Goal: Find specific page/section: Find specific page/section

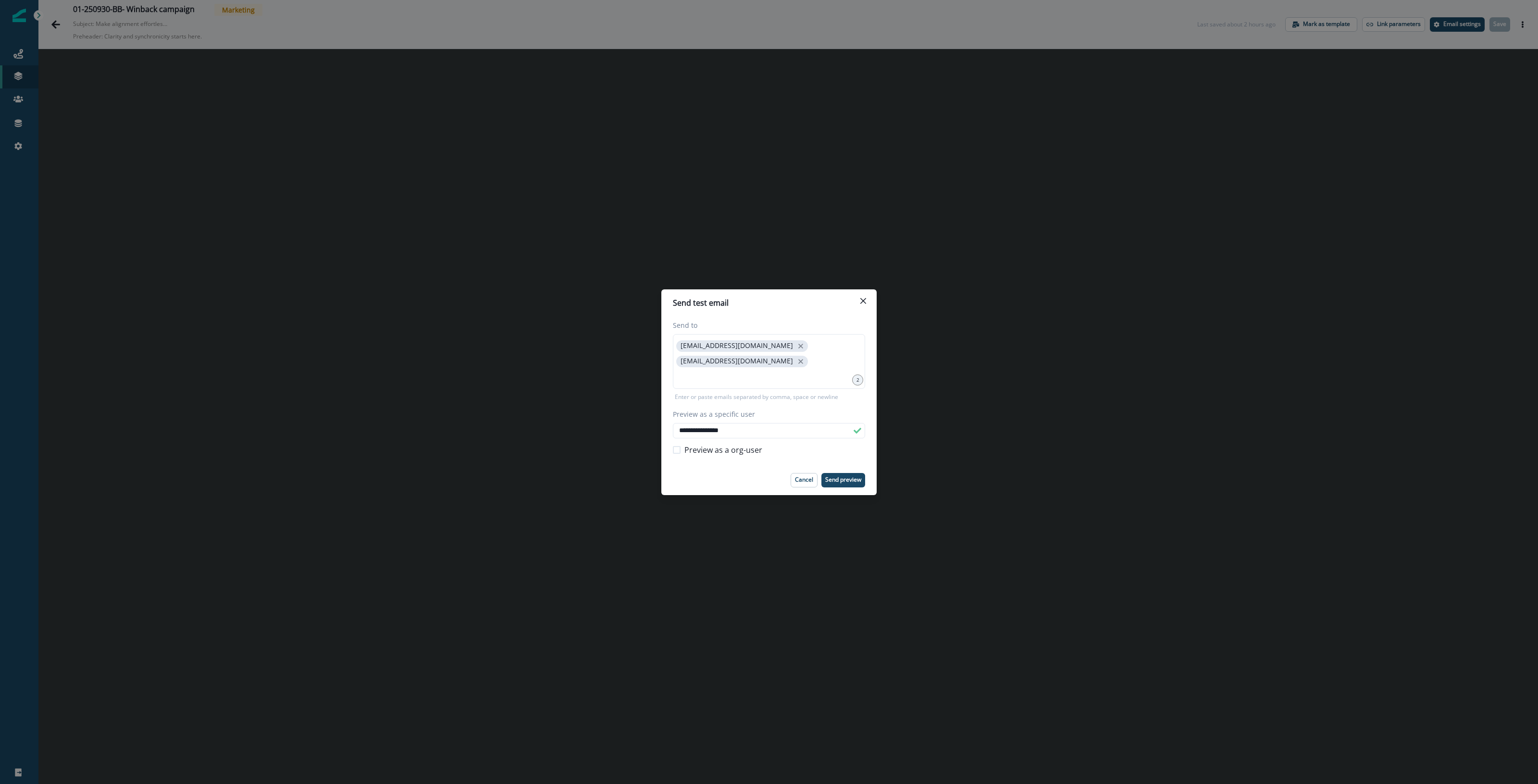
click at [866, 303] on icon "Close" at bounding box center [863, 300] width 6 height 6
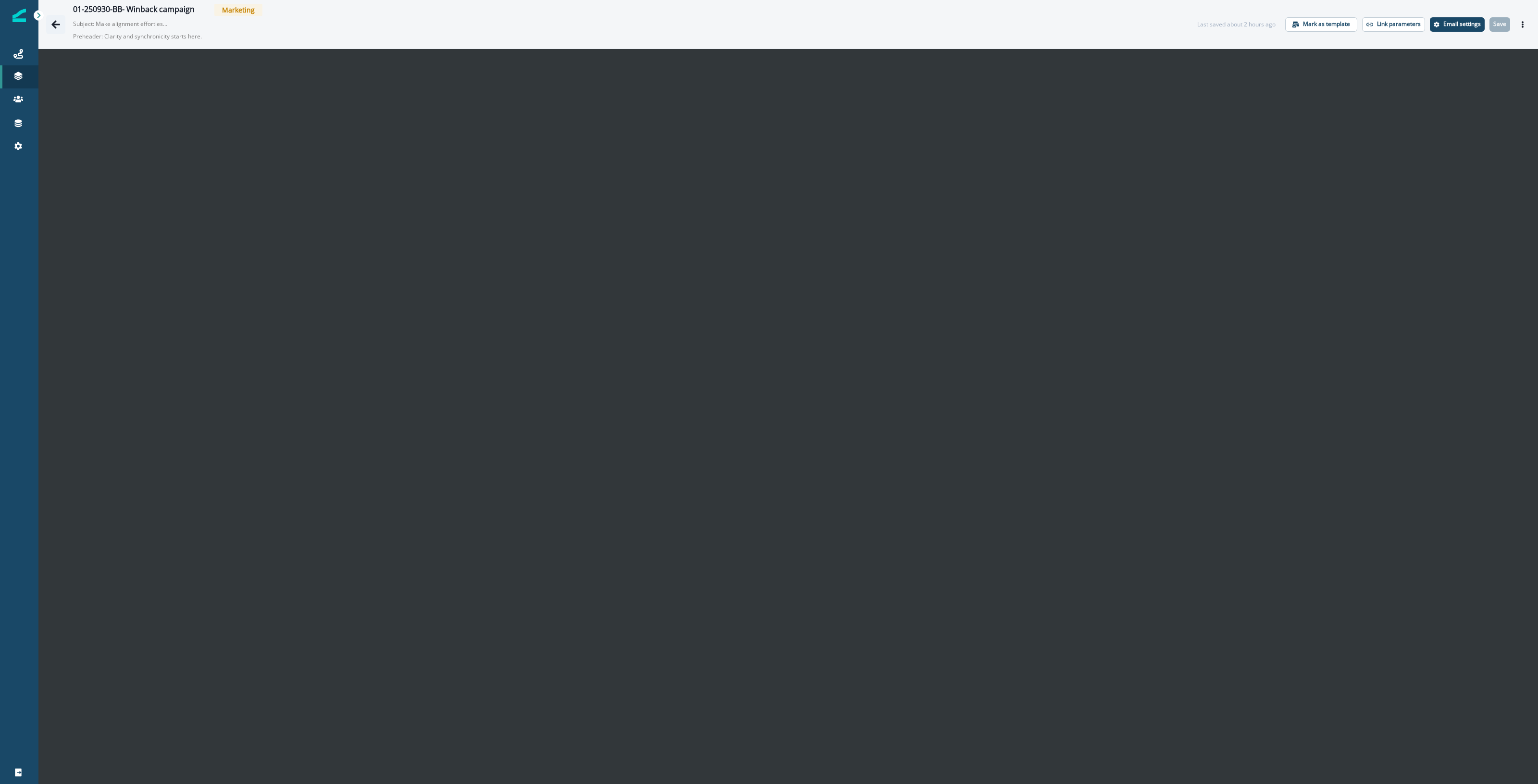
click at [55, 18] on button "Go back" at bounding box center [55, 24] width 19 height 19
